Goal: Information Seeking & Learning: Learn about a topic

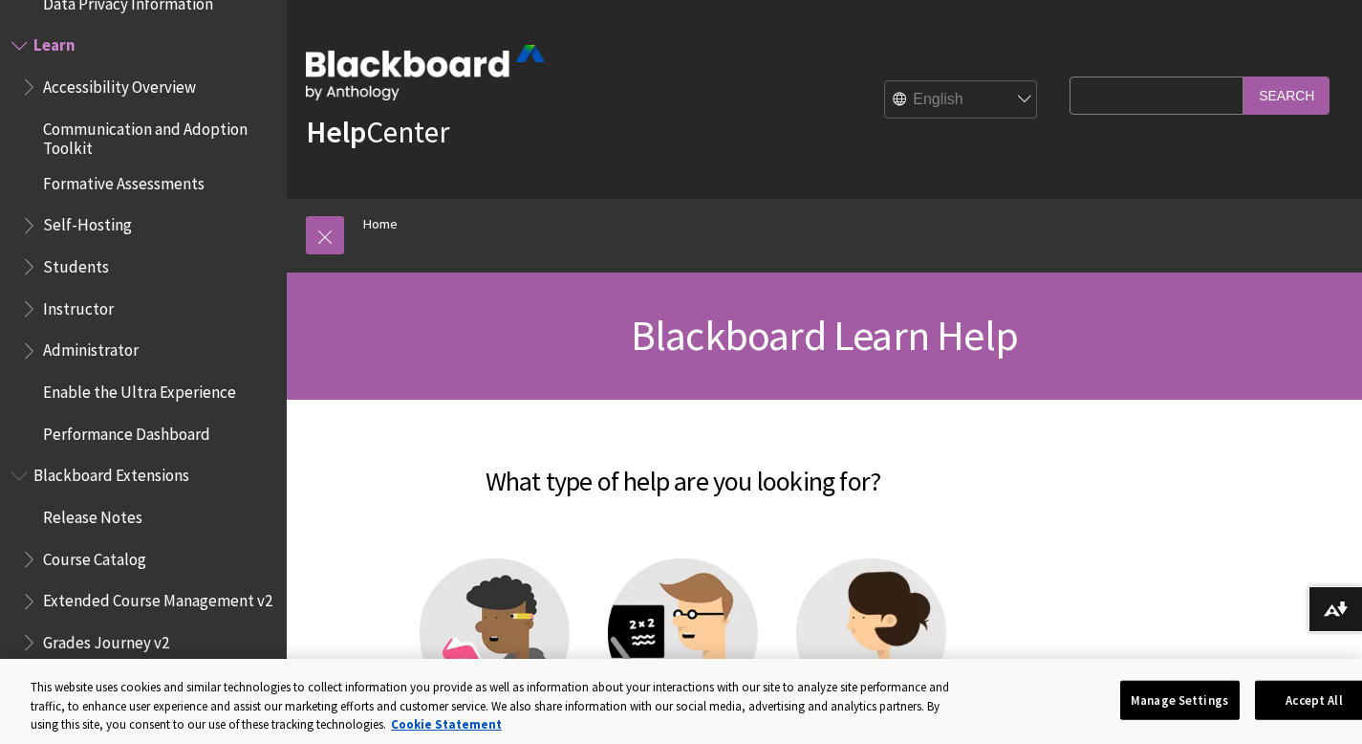
click at [87, 271] on span "Students" at bounding box center [76, 263] width 66 height 26
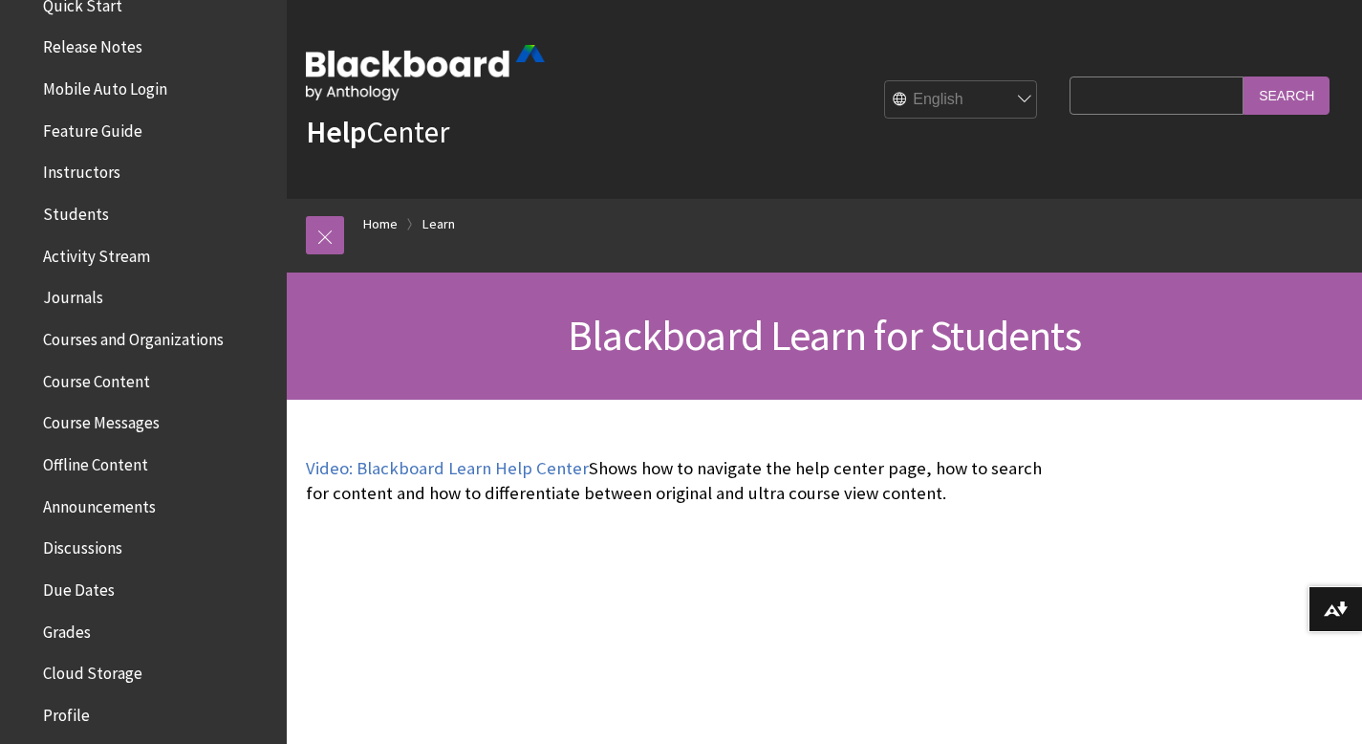
scroll to position [284, 0]
click at [77, 215] on span "Students" at bounding box center [76, 209] width 66 height 26
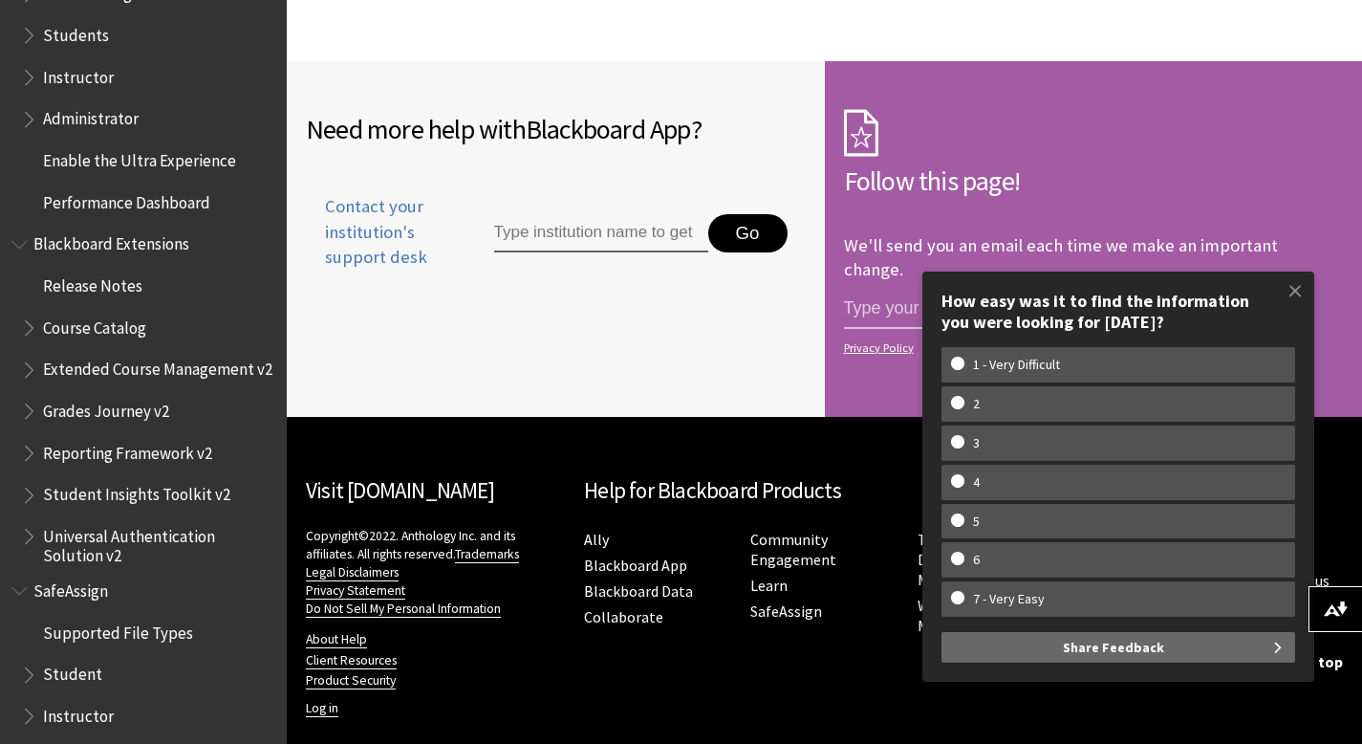
scroll to position [1915, 0]
